Goal: Find specific page/section: Find specific page/section

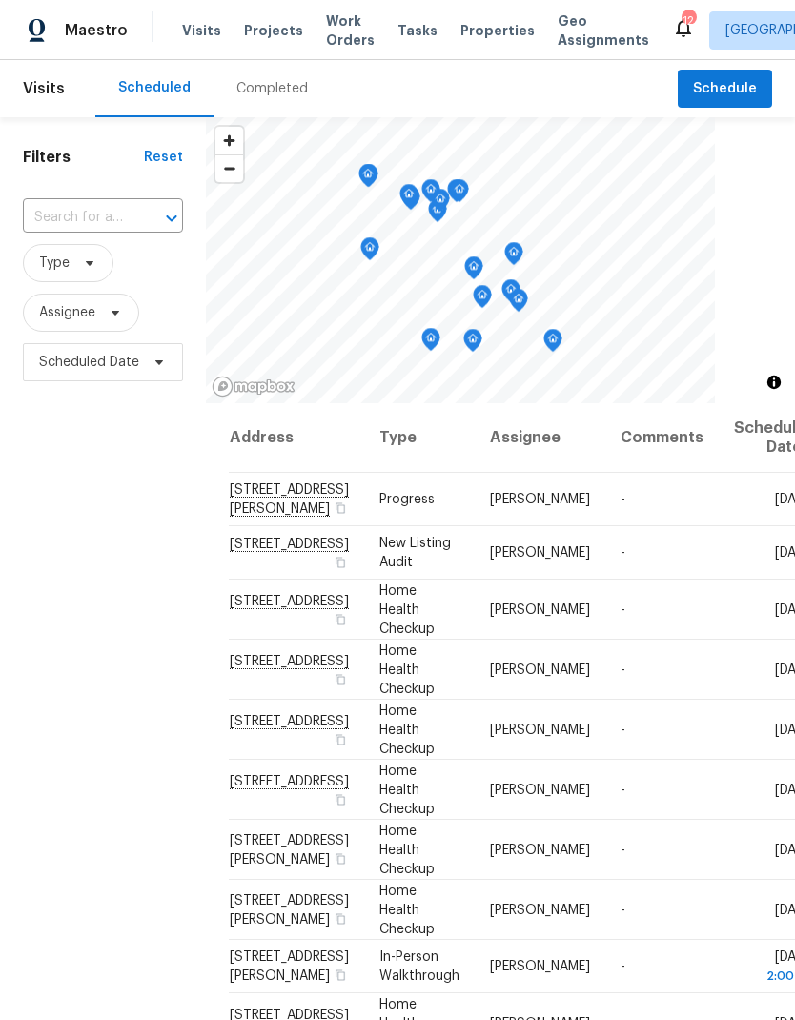
click at [466, 22] on span "Properties" at bounding box center [498, 30] width 74 height 19
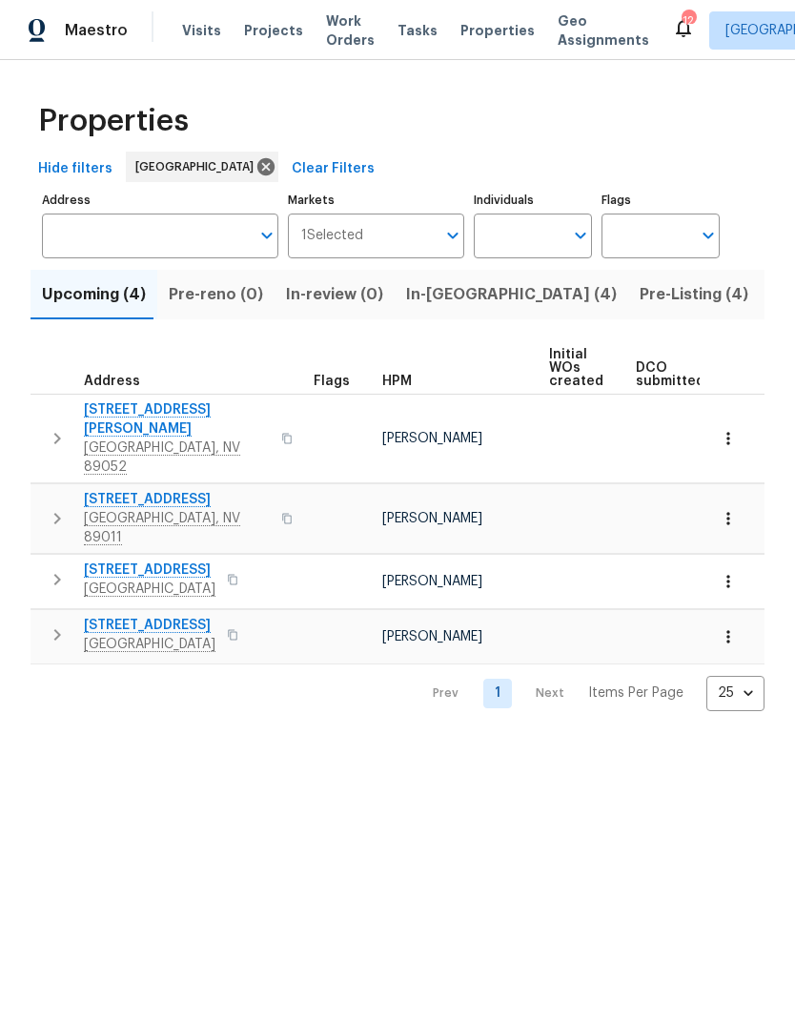
click at [640, 297] on span "Pre-Listing (4)" at bounding box center [694, 294] width 109 height 27
